Goal: Check status: Check status

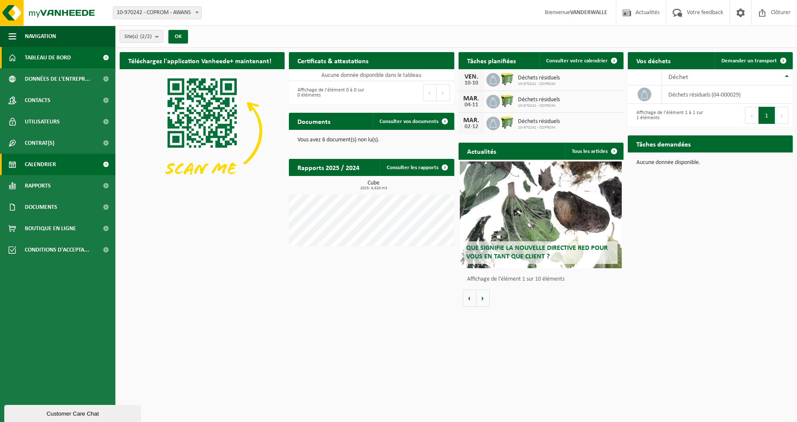
click at [59, 165] on link "Calendrier" at bounding box center [57, 164] width 115 height 21
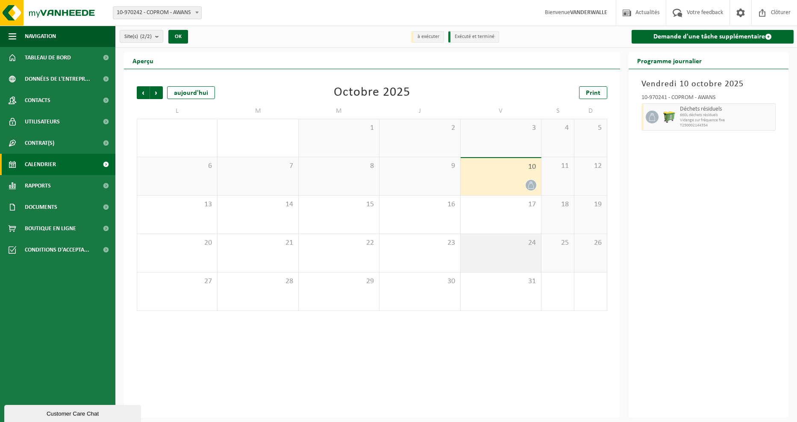
click at [506, 271] on div "24" at bounding box center [501, 253] width 80 height 38
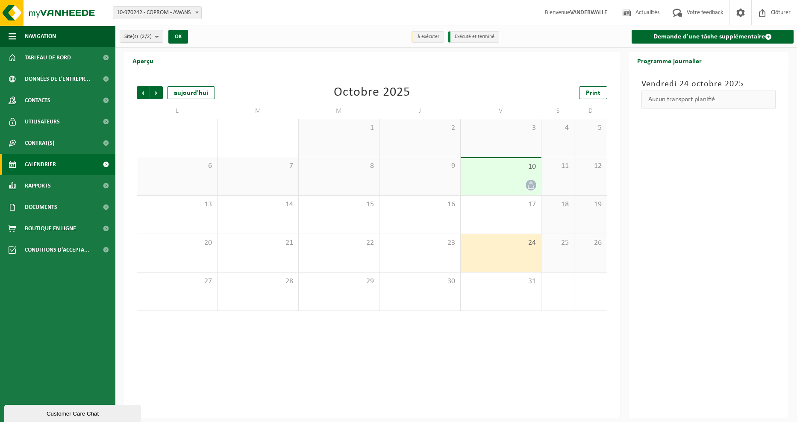
click at [515, 189] on div at bounding box center [501, 186] width 72 height 12
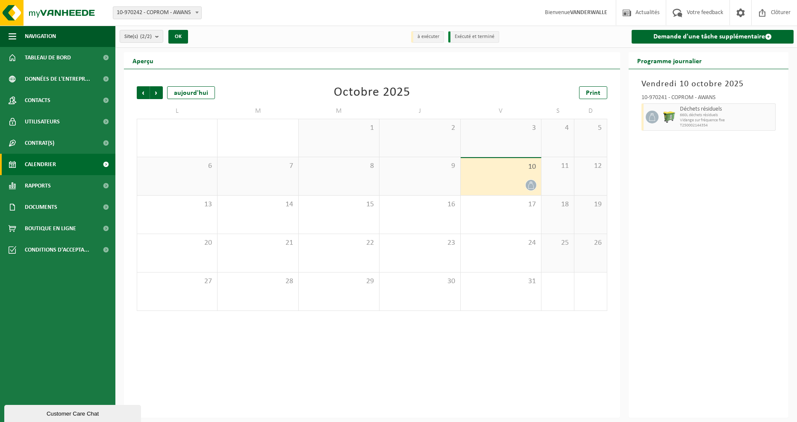
click at [515, 361] on div "Précédent Suivant aujourd'hui Octobre 2025 Print L M M J V S D 29 30 1 2 3 4 5 …" at bounding box center [372, 243] width 496 height 349
click at [513, 265] on div "24" at bounding box center [501, 253] width 80 height 38
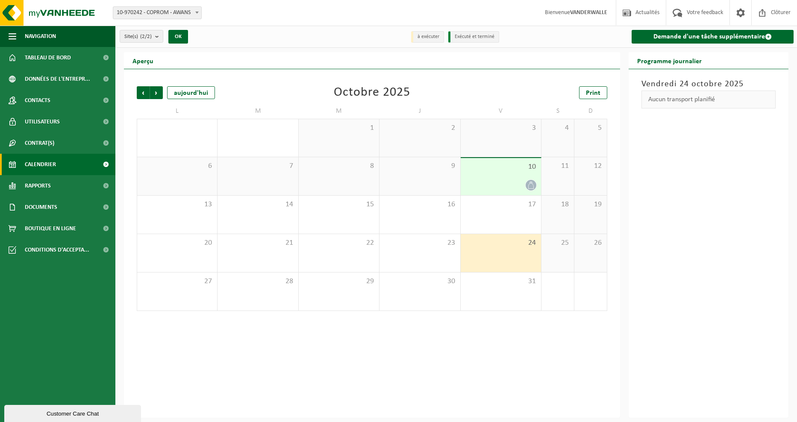
click at [261, 135] on div "30" at bounding box center [258, 138] width 80 height 38
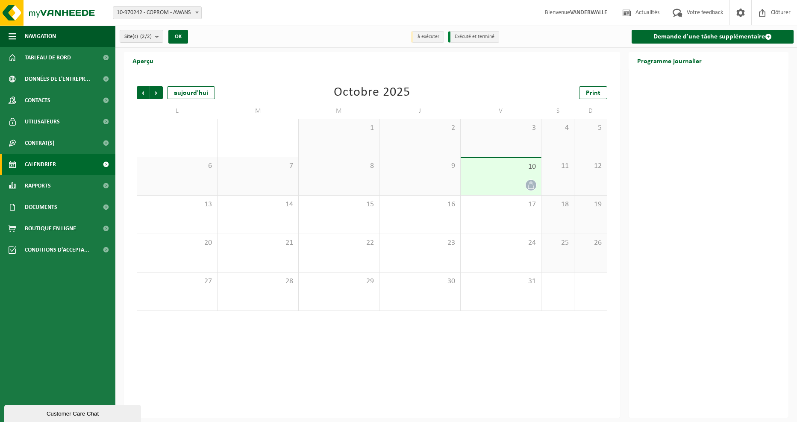
click at [313, 155] on div "1" at bounding box center [339, 138] width 80 height 38
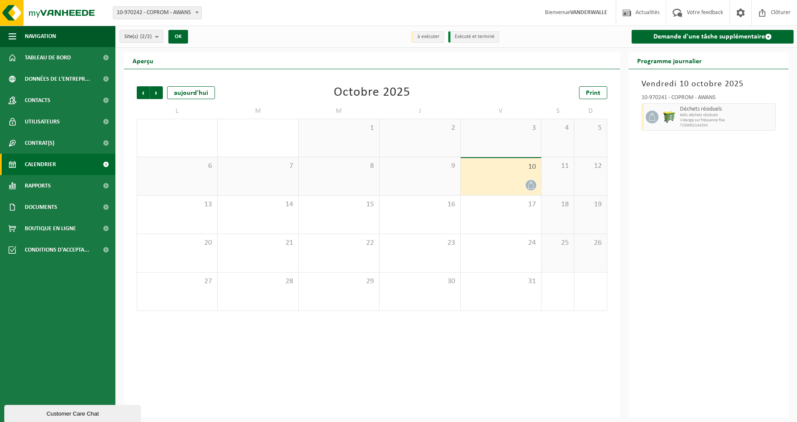
click at [697, 115] on span "660L déchets résiduels" at bounding box center [726, 115] width 93 height 5
drag, startPoint x: 697, startPoint y: 115, endPoint x: 643, endPoint y: 116, distance: 54.3
click at [643, 116] on div at bounding box center [651, 116] width 19 height 27
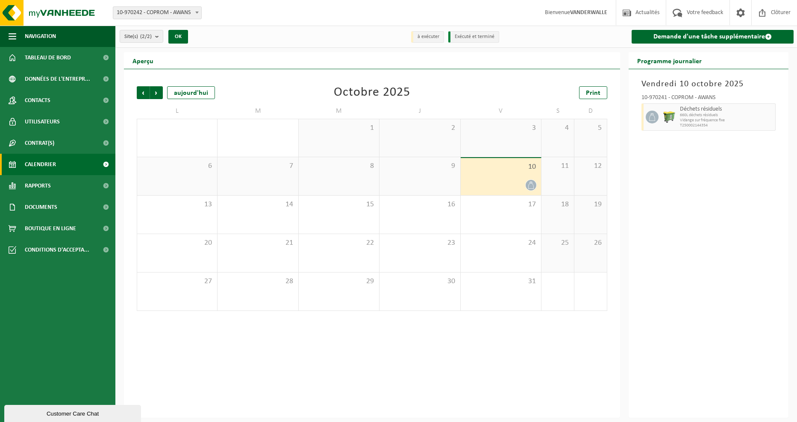
click at [652, 115] on icon at bounding box center [652, 117] width 8 height 8
drag, startPoint x: 492, startPoint y: 172, endPoint x: 501, endPoint y: 171, distance: 9.4
click at [492, 172] on div "10" at bounding box center [501, 176] width 80 height 37
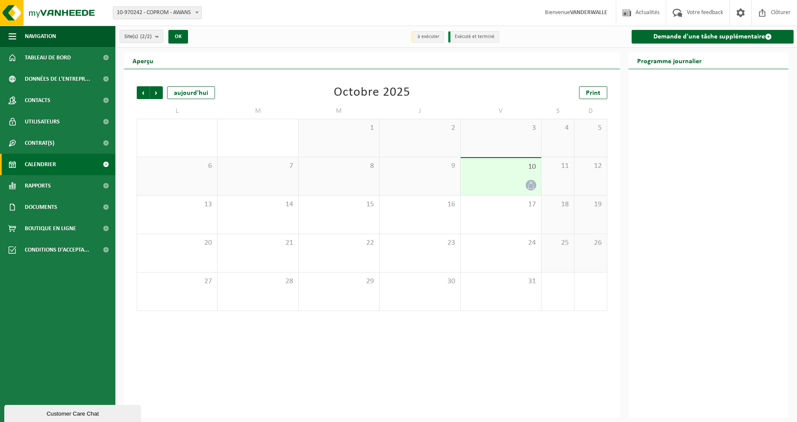
click at [532, 186] on icon at bounding box center [530, 185] width 7 height 7
click at [530, 186] on icon at bounding box center [530, 185] width 7 height 7
click at [507, 185] on div at bounding box center [501, 186] width 72 height 12
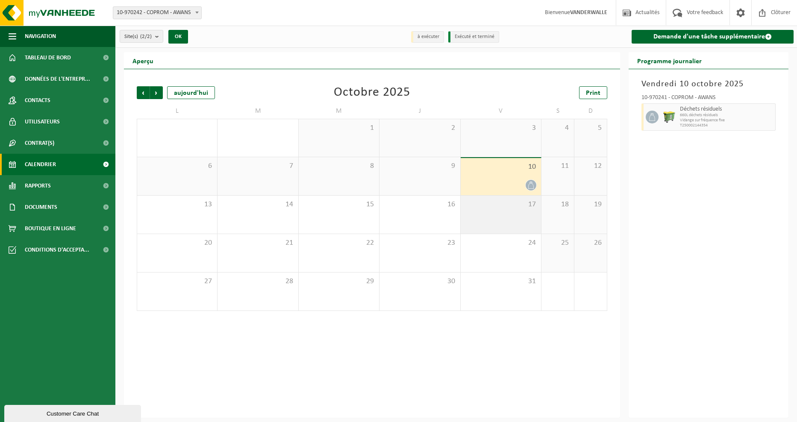
click at [504, 221] on div "17" at bounding box center [501, 215] width 80 height 38
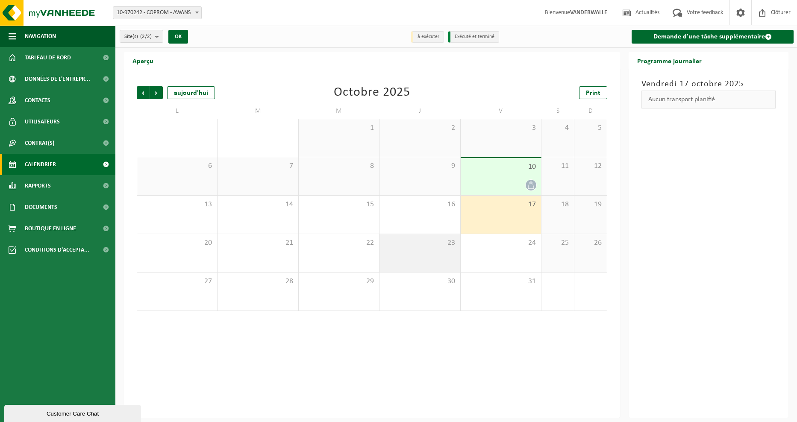
click at [417, 243] on span "23" at bounding box center [420, 243] width 72 height 9
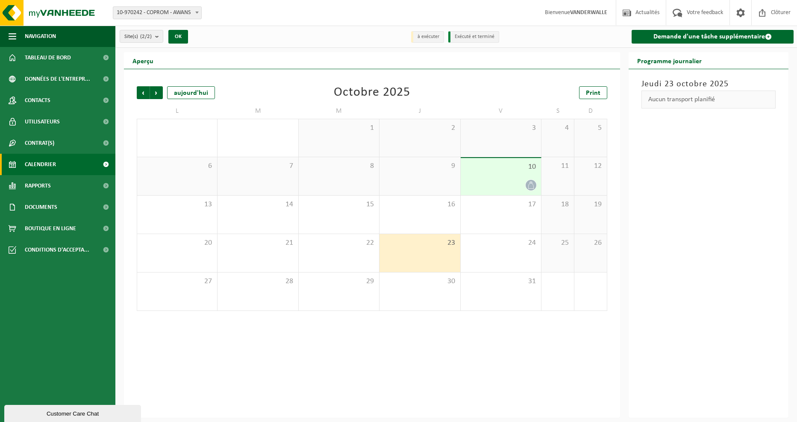
click at [327, 325] on div "Précédent Suivant aujourd'hui Octobre 2025 Print L M M J V S D 29 30 1 2 3 4 5 …" at bounding box center [372, 243] width 496 height 349
click at [77, 188] on link "Rapports" at bounding box center [57, 185] width 115 height 21
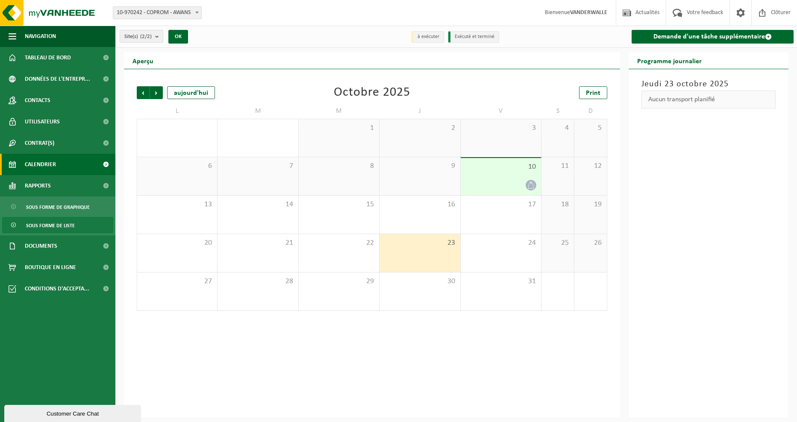
click at [76, 221] on link "Sous forme de liste" at bounding box center [57, 225] width 111 height 16
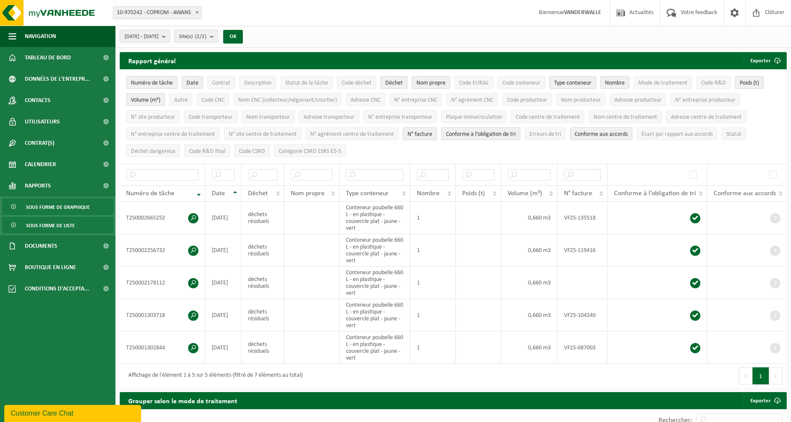
click at [69, 209] on span "Sous forme de graphique" at bounding box center [58, 207] width 64 height 16
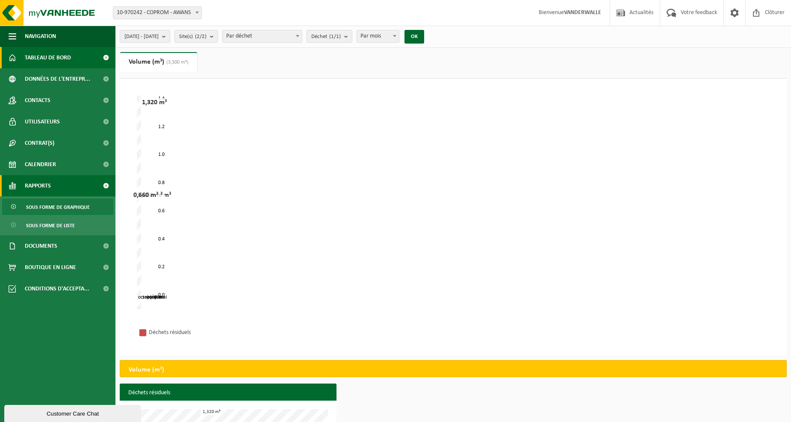
click at [71, 58] on span "Tableau de bord" at bounding box center [48, 57] width 46 height 21
